Goal: Task Accomplishment & Management: Complete application form

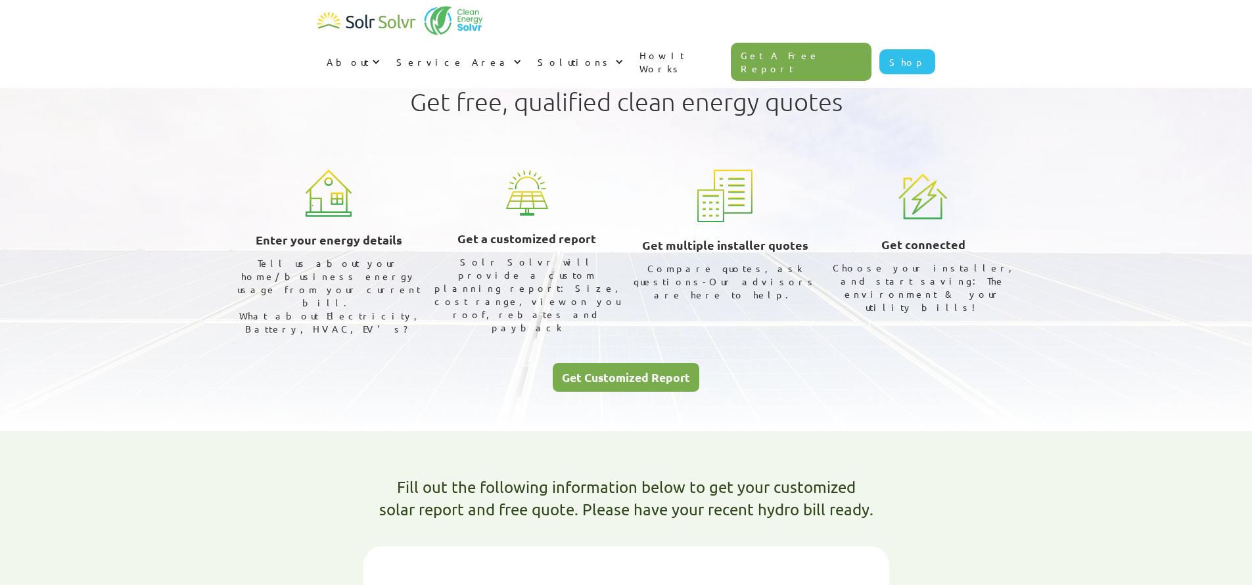
scroll to position [392, 0]
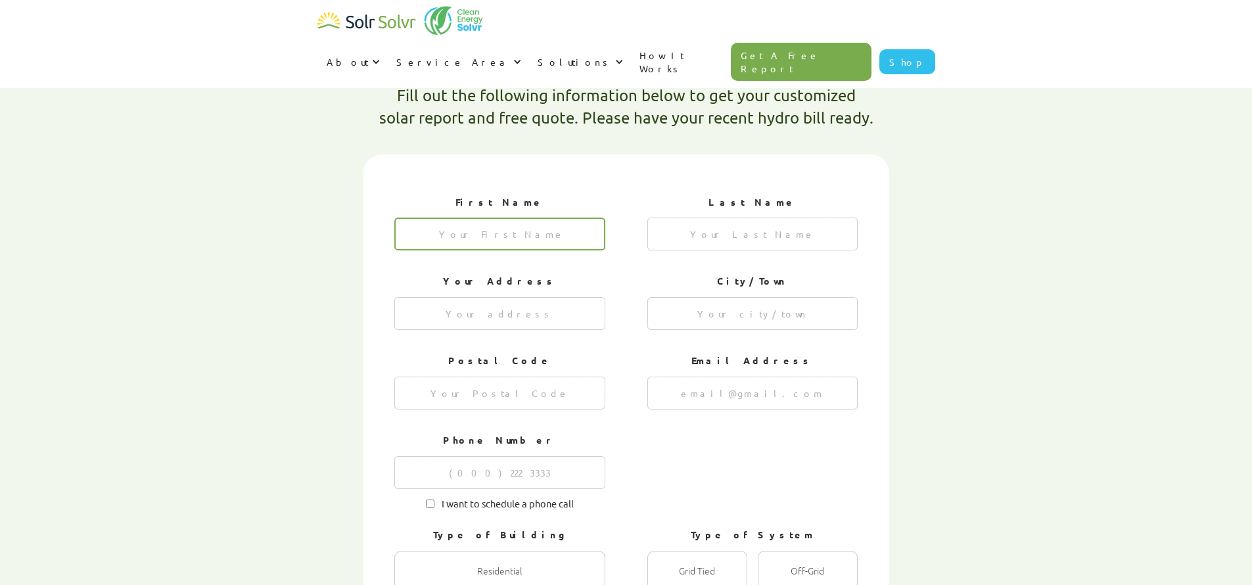
click at [522, 217] on input "1 of 4" at bounding box center [499, 233] width 211 height 33
click at [589, 217] on input "1 of 4" at bounding box center [499, 233] width 211 height 33
type textarea "x"
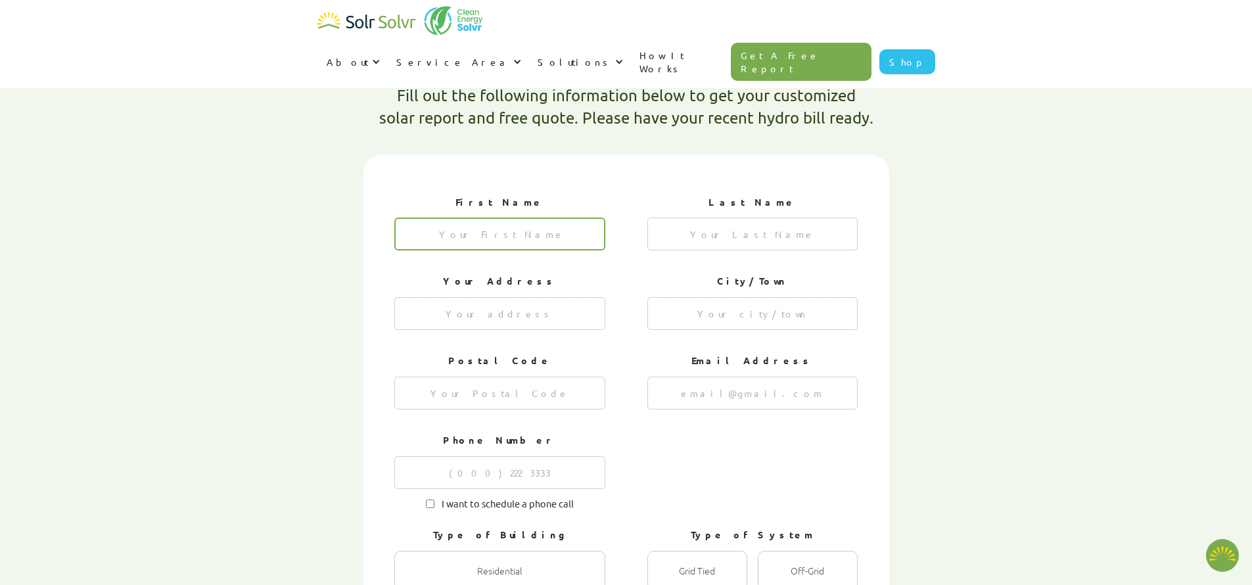
type input "Namik"
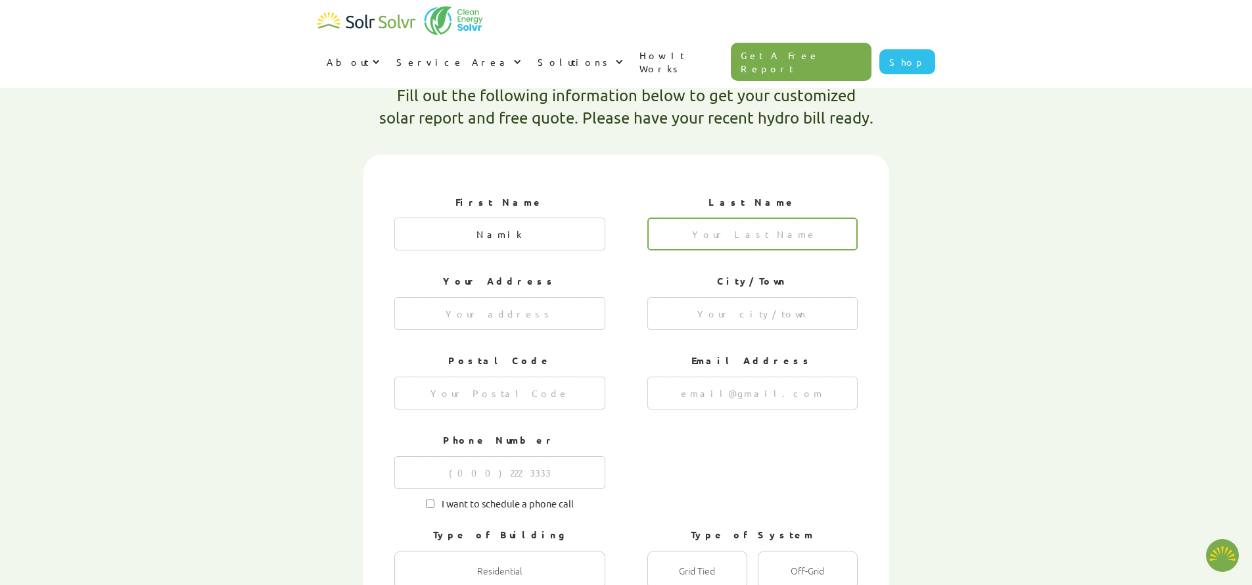
type textarea "x"
type input "Orfali"
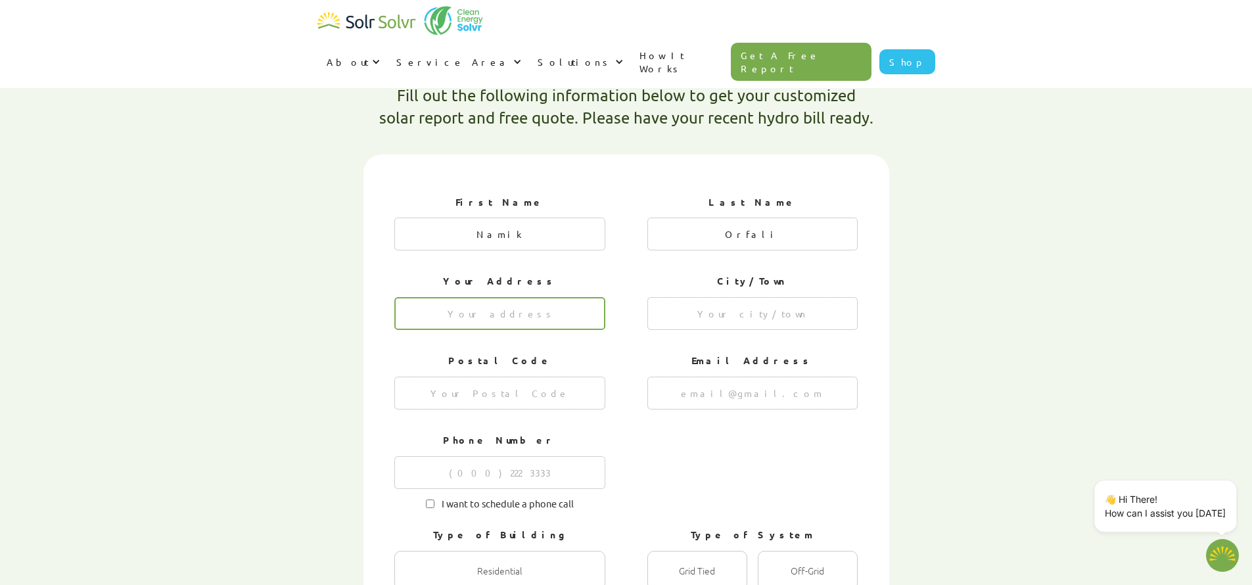
type input "[STREET_ADDRESS][PERSON_NAME]"
type input "Oakville"
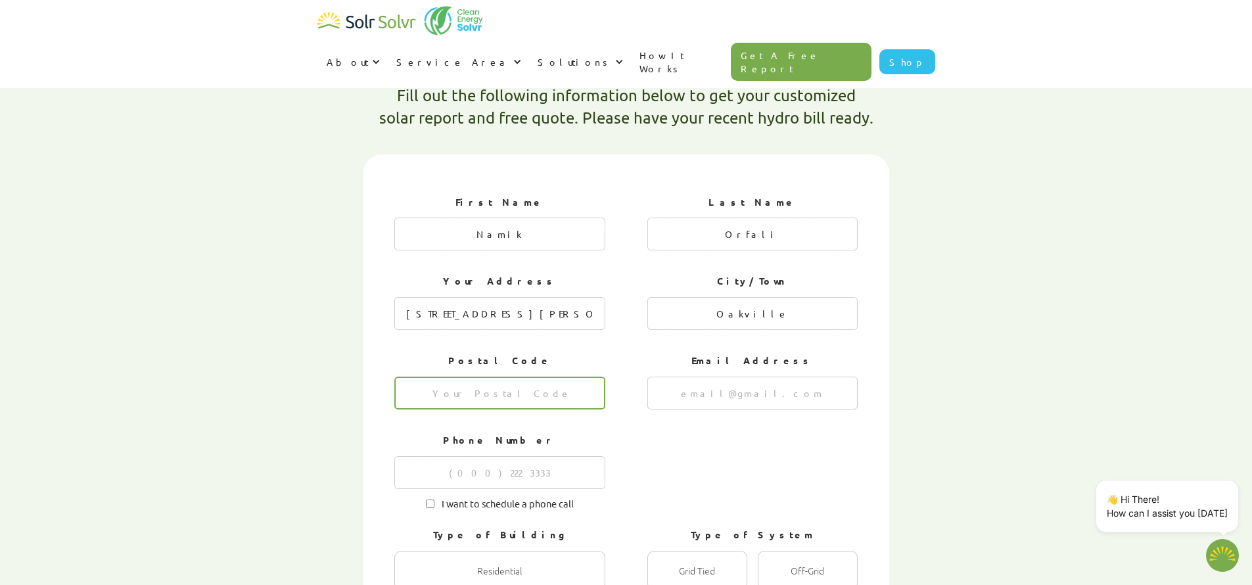
type input "L6M 5J2"
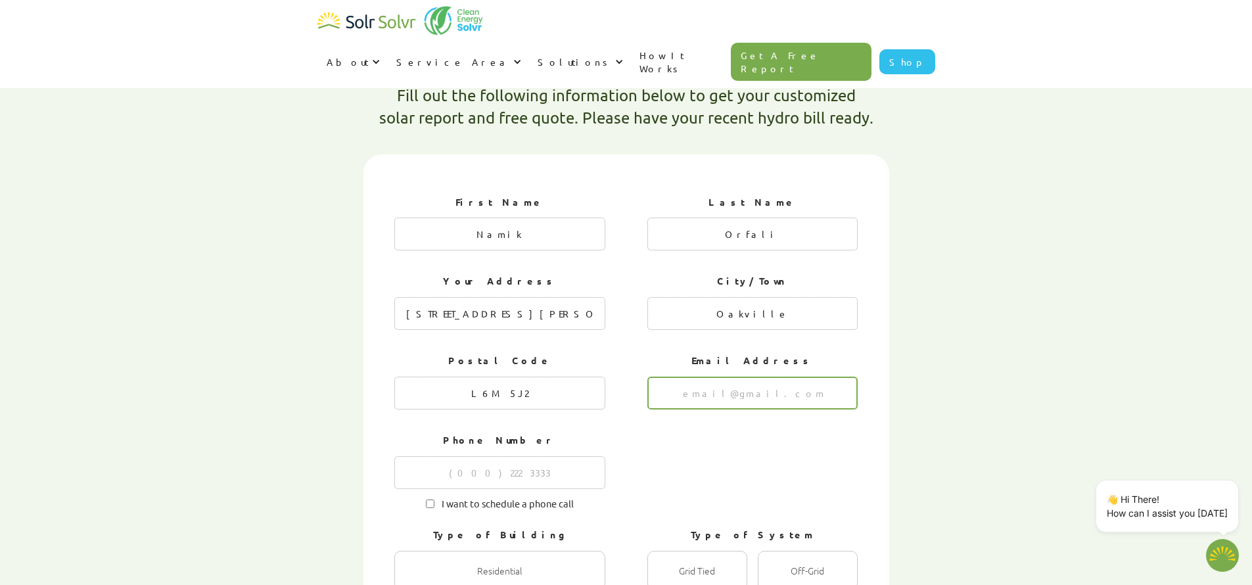
type input "[EMAIL_ADDRESS][DOMAIN_NAME]"
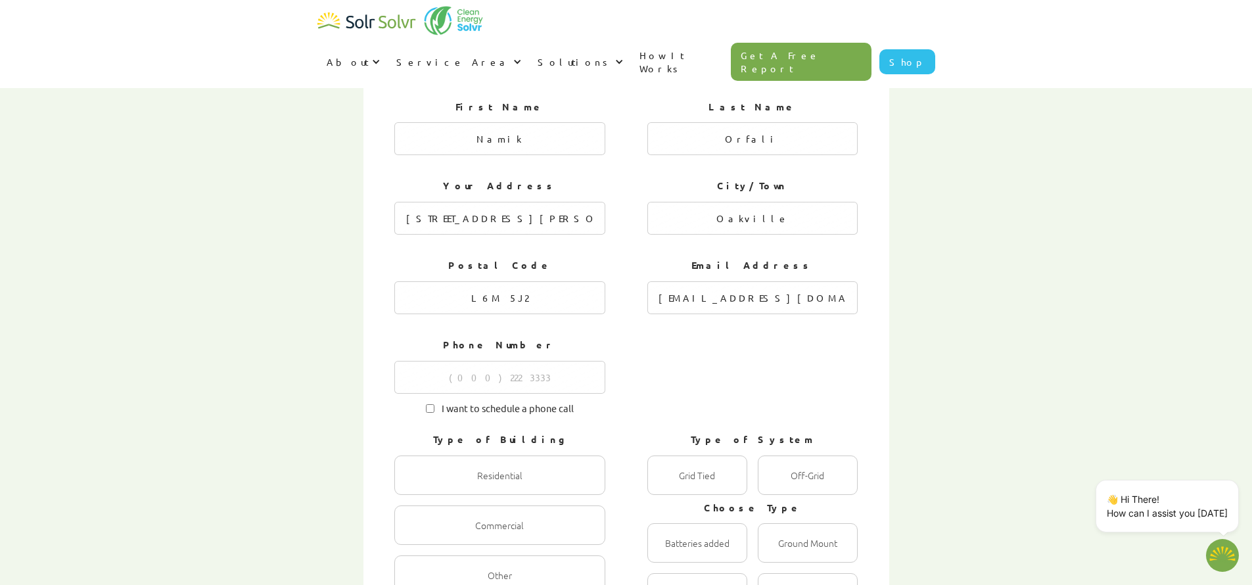
scroll to position [520, 0]
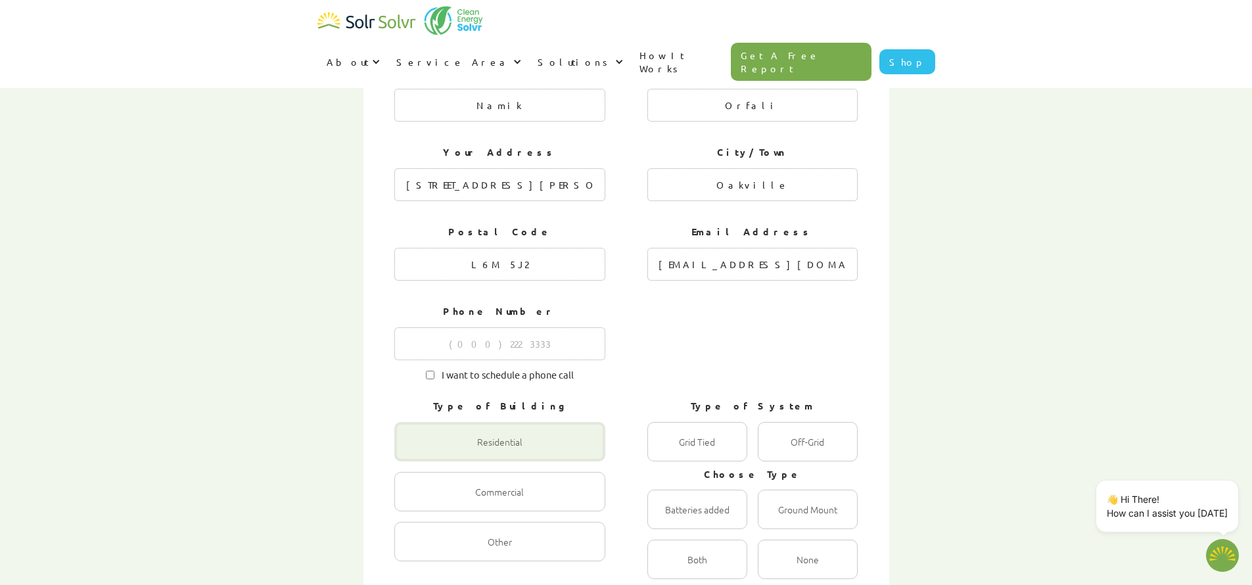
click at [489, 422] on div "1 of 4" at bounding box center [499, 441] width 211 height 39
click at [413, 451] on input "Residential Radio" at bounding box center [408, 455] width 9 height 9
radio input "true"
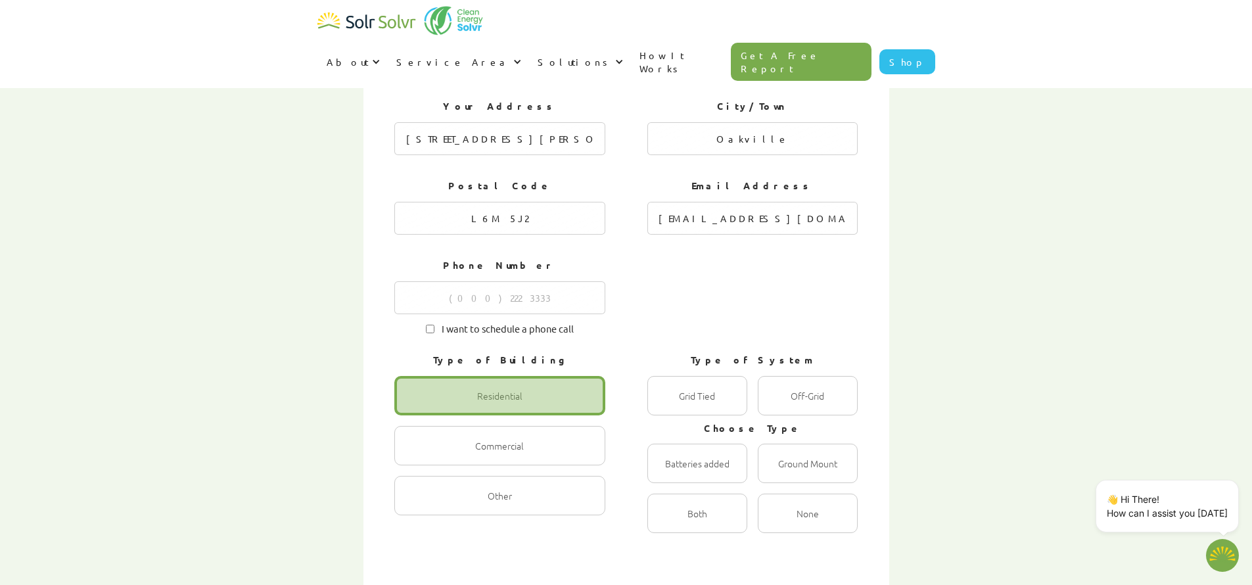
scroll to position [569, 0]
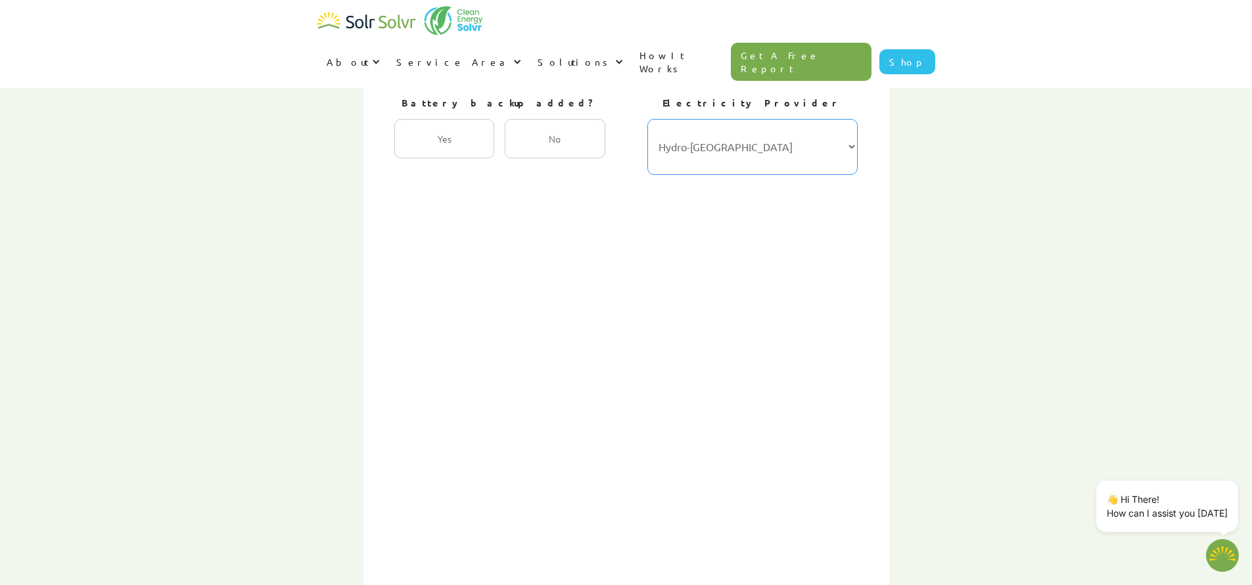
select select "Hydro One"
click at [470, 119] on div "2 of 4" at bounding box center [444, 138] width 100 height 39
click at [413, 148] on input "Yes Radio" at bounding box center [408, 152] width 9 height 9
radio input "true"
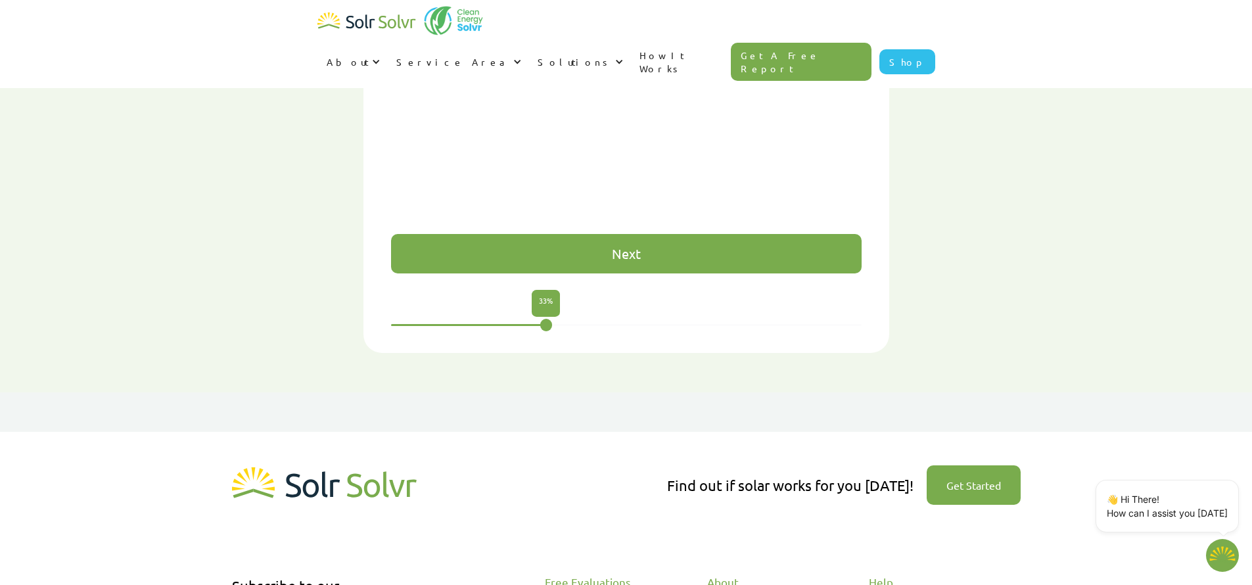
scroll to position [850, 0]
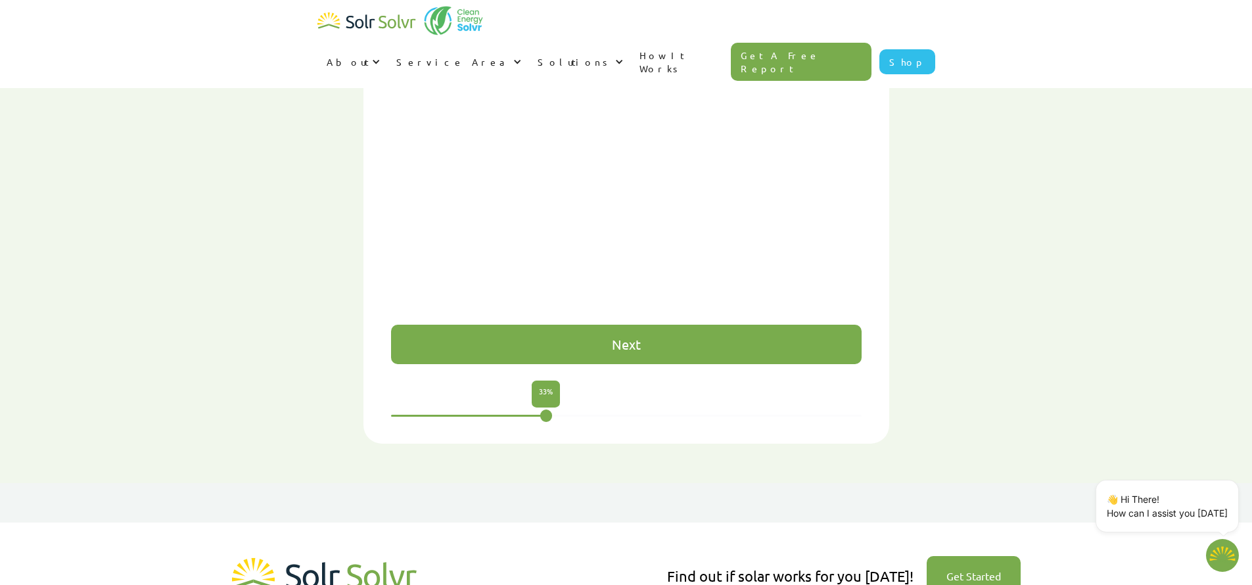
click at [591, 325] on div "Next" at bounding box center [626, 344] width 470 height 39
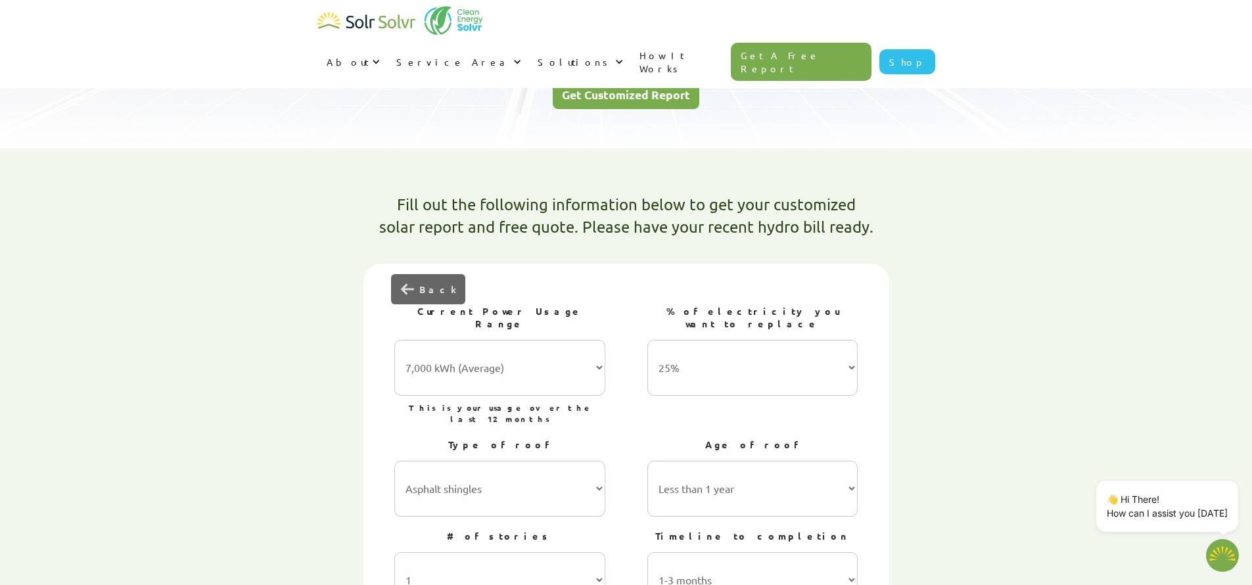
scroll to position [311, 0]
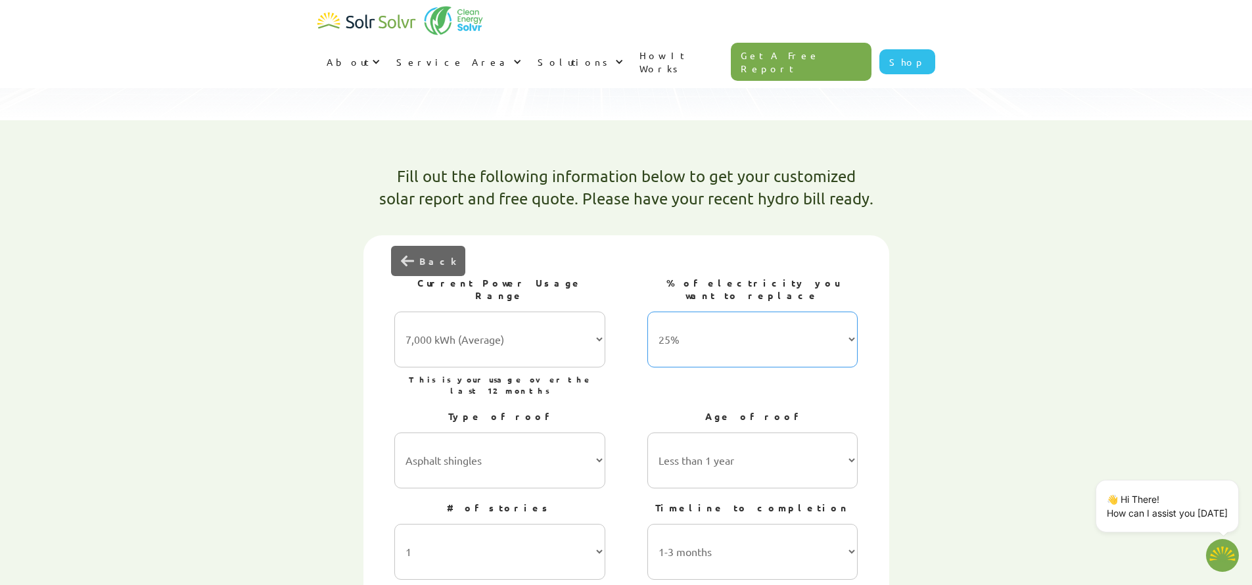
select select "75%"
click at [608, 403] on div "Type of roof Asphalt shingles Metal roofing Stone-coated steel Slate Rubber sla…" at bounding box center [625, 448] width 463 height 91
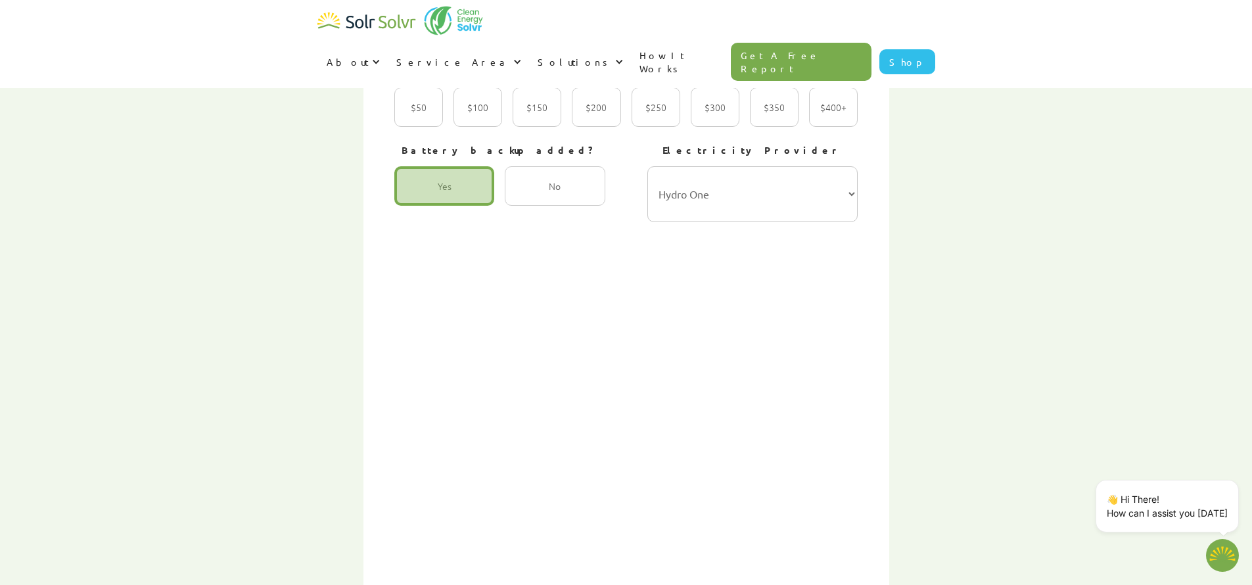
scroll to position [667, 0]
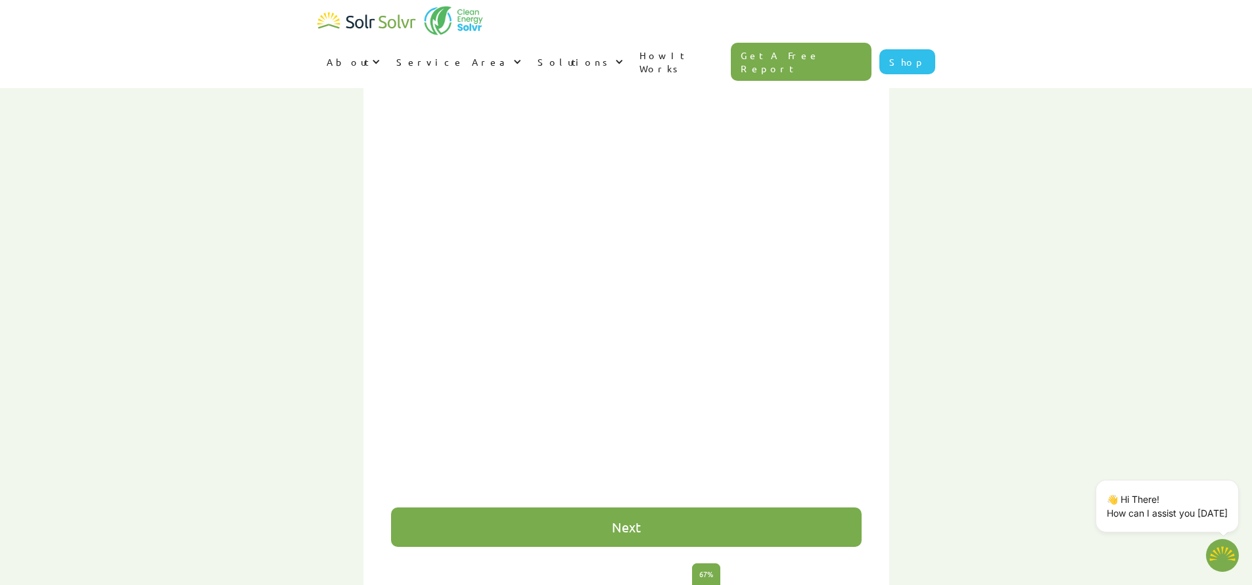
click at [677, 507] on div "Next" at bounding box center [626, 526] width 470 height 39
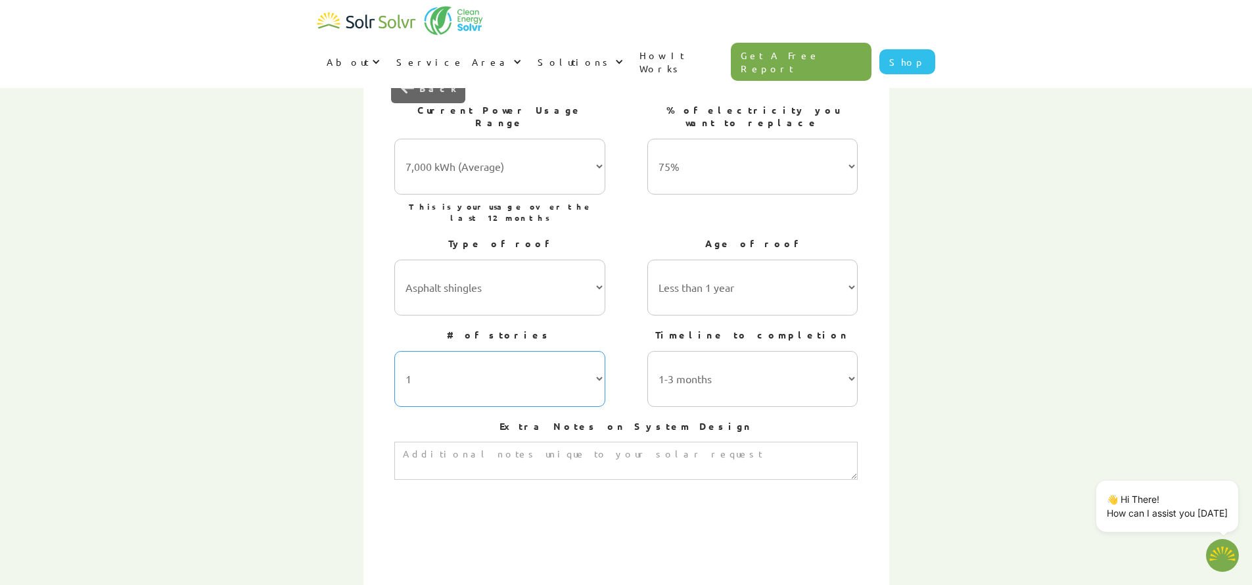
scroll to position [597, 0]
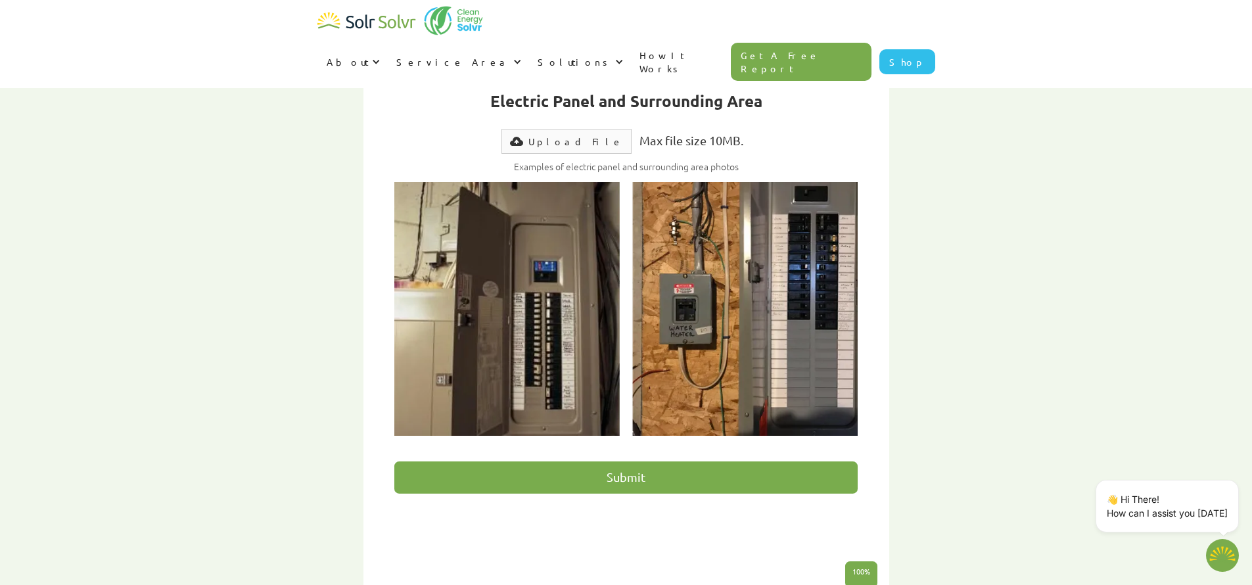
scroll to position [582, 0]
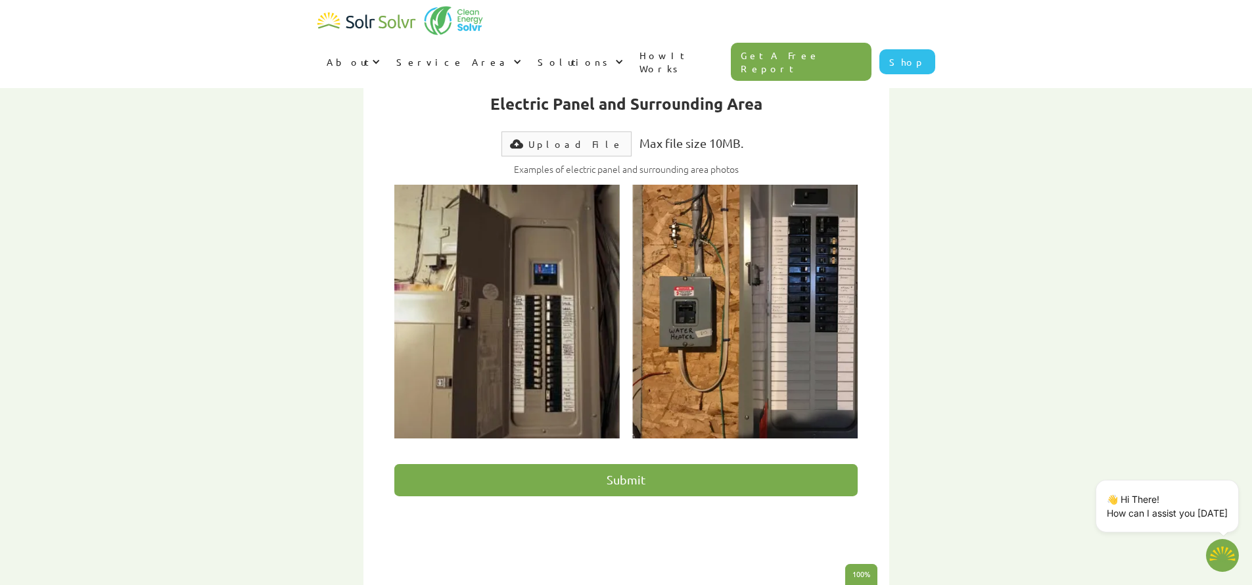
click at [579, 137] on div "Upload File" at bounding box center [575, 143] width 95 height 13
type input "Submit"
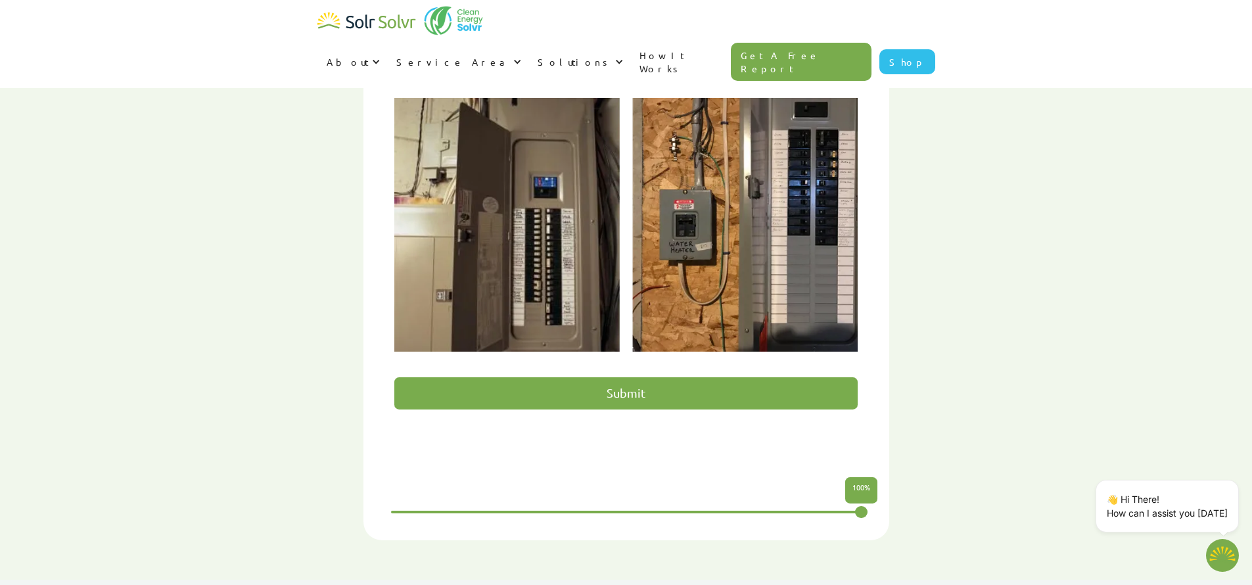
click at [675, 377] on input "Submit" at bounding box center [625, 393] width 463 height 32
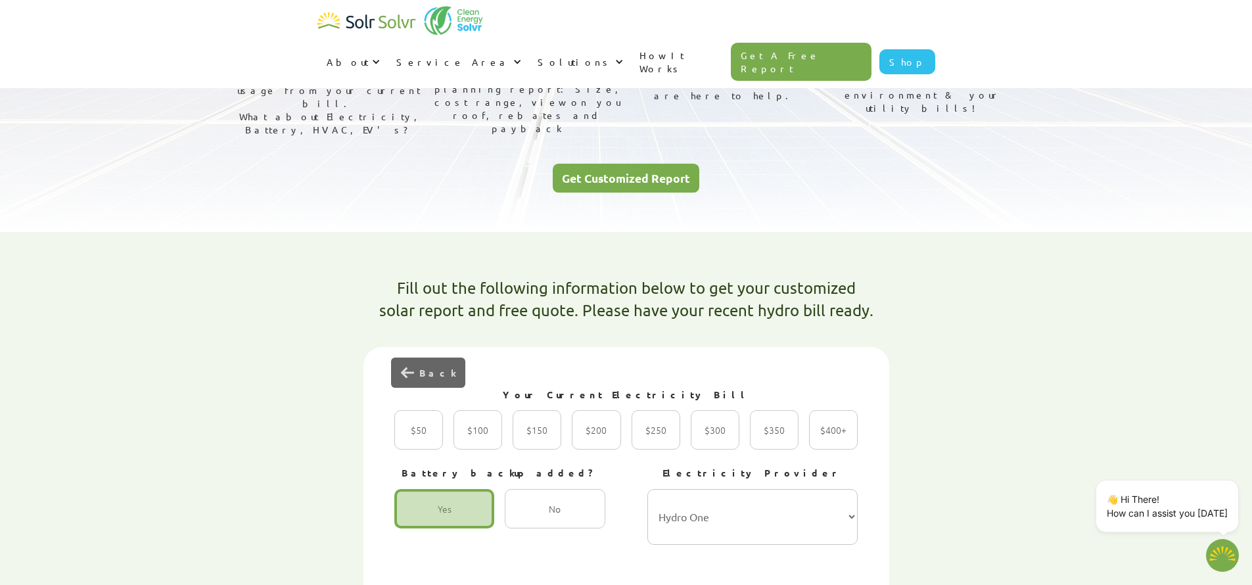
scroll to position [221, 0]
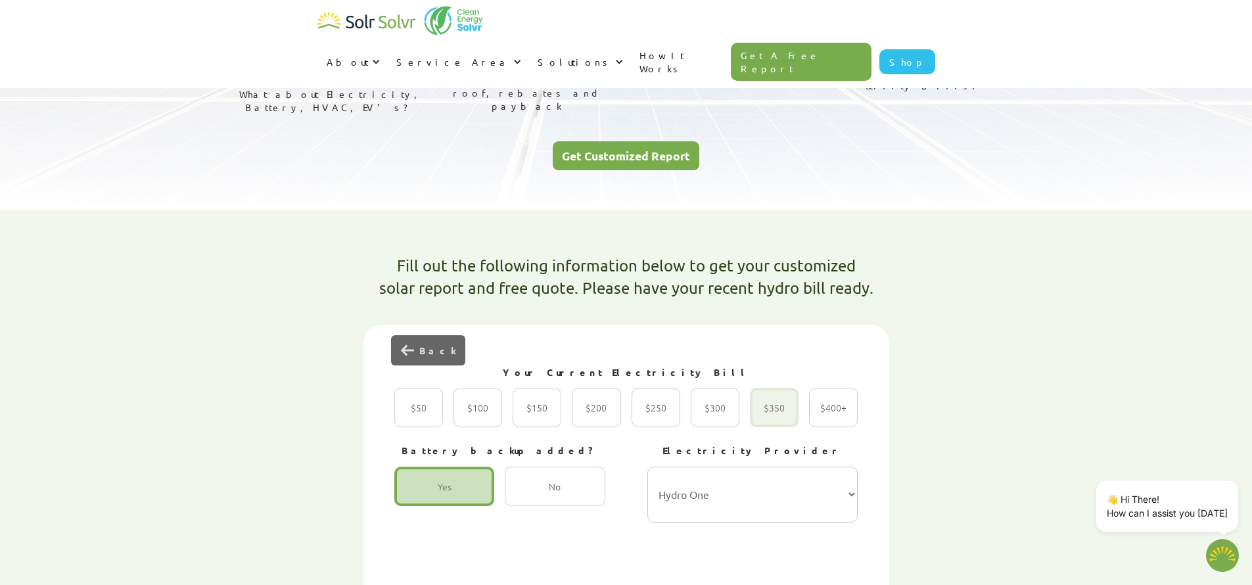
click at [781, 388] on div "2 of 4" at bounding box center [774, 407] width 49 height 39
click at [768, 417] on input "$350 Radio" at bounding box center [764, 421] width 9 height 9
radio input "true"
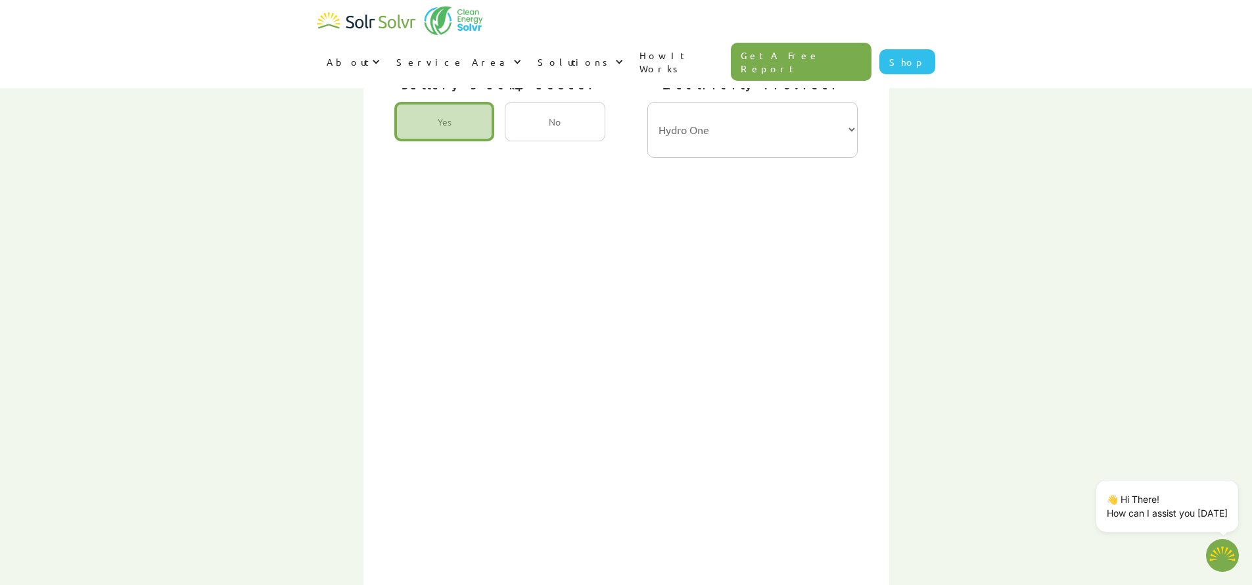
scroll to position [827, 0]
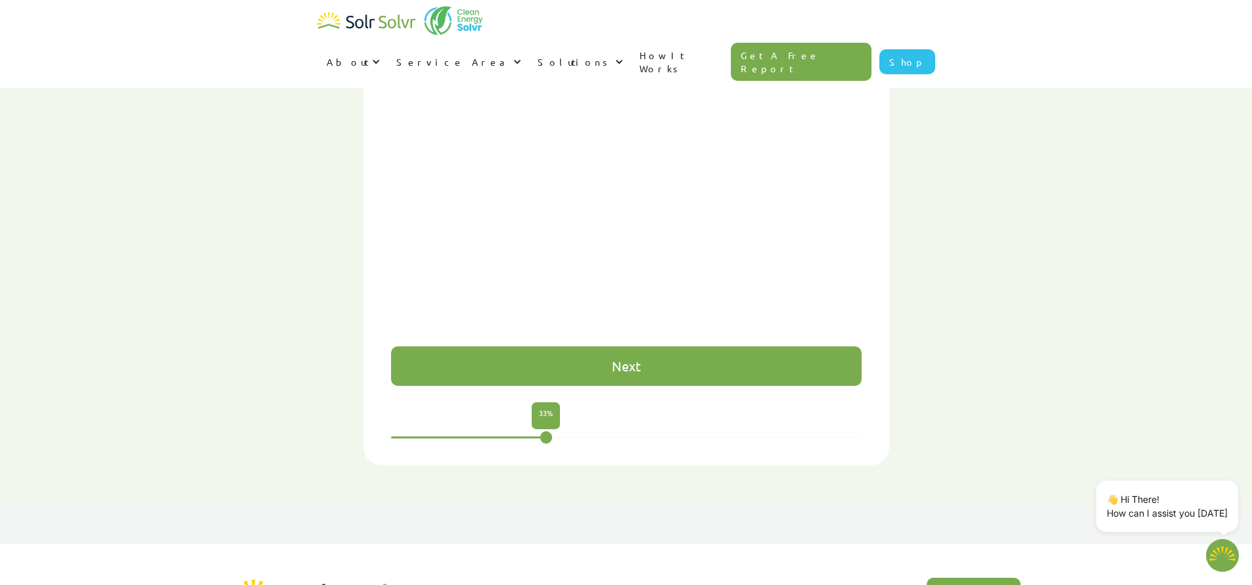
click at [608, 346] on div "Next" at bounding box center [626, 365] width 470 height 39
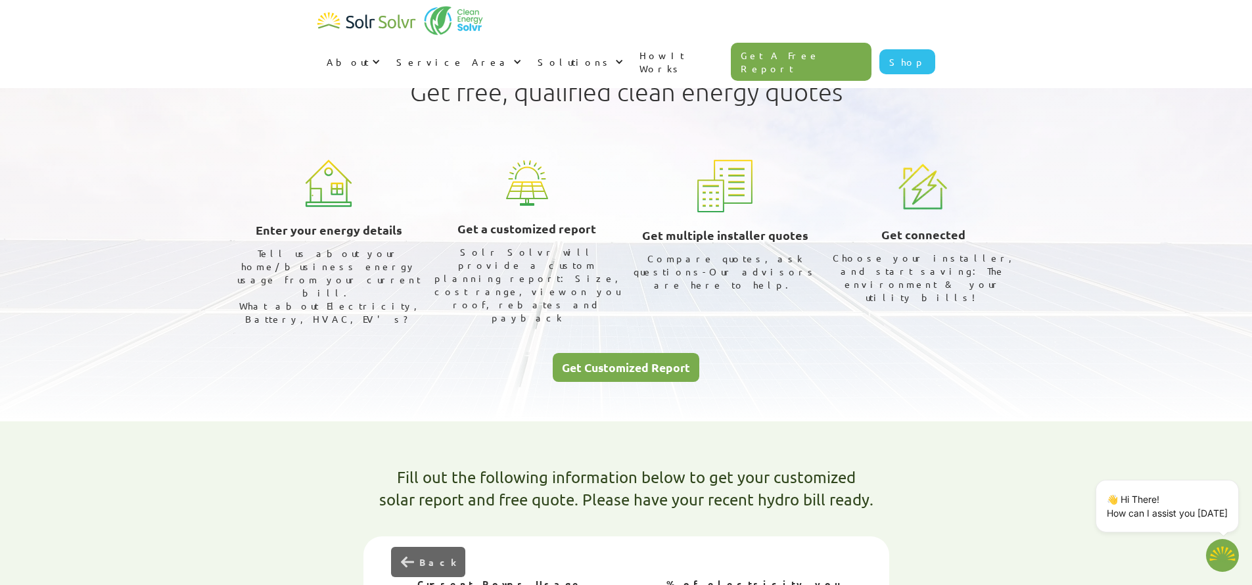
scroll to position [0, 0]
